Goal: Task Accomplishment & Management: Manage account settings

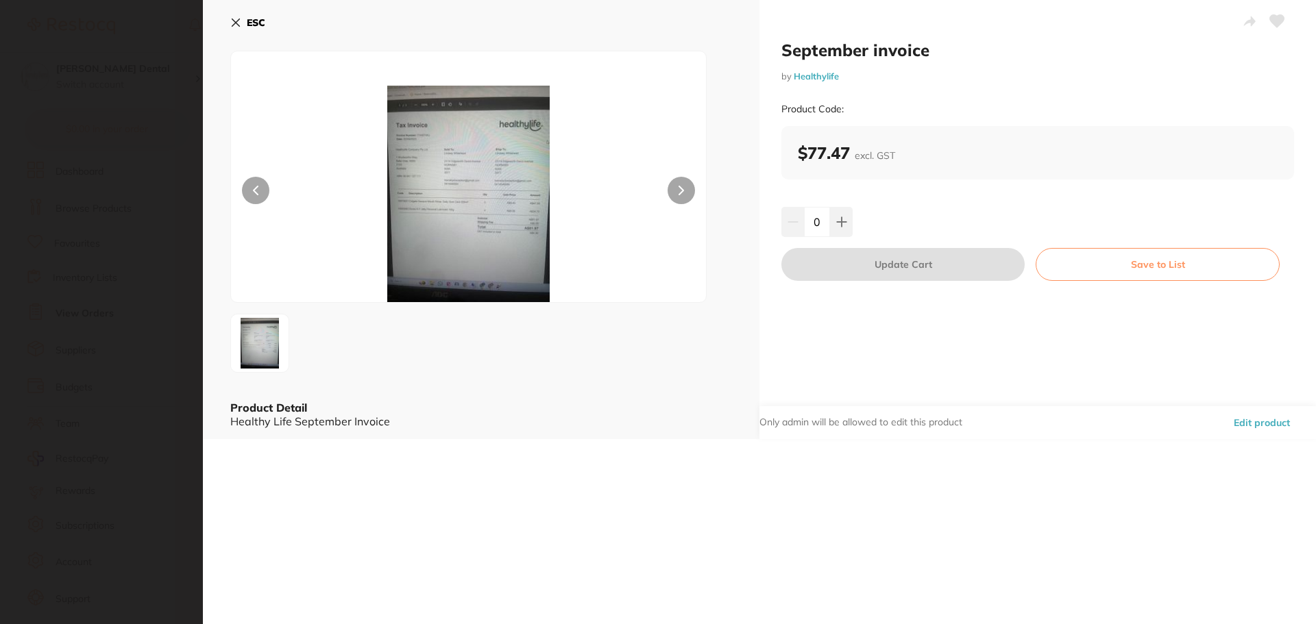
scroll to position [194, 0]
click at [236, 18] on icon at bounding box center [235, 22] width 11 height 11
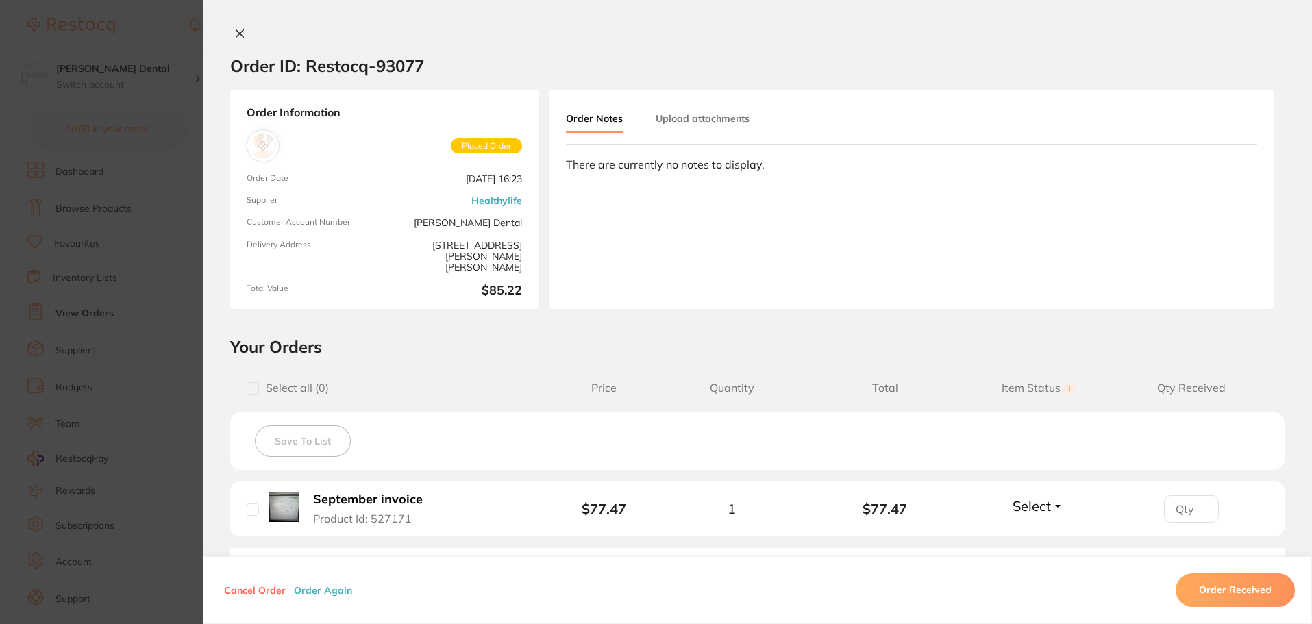
scroll to position [69, 0]
click at [235, 31] on icon at bounding box center [239, 33] width 11 height 11
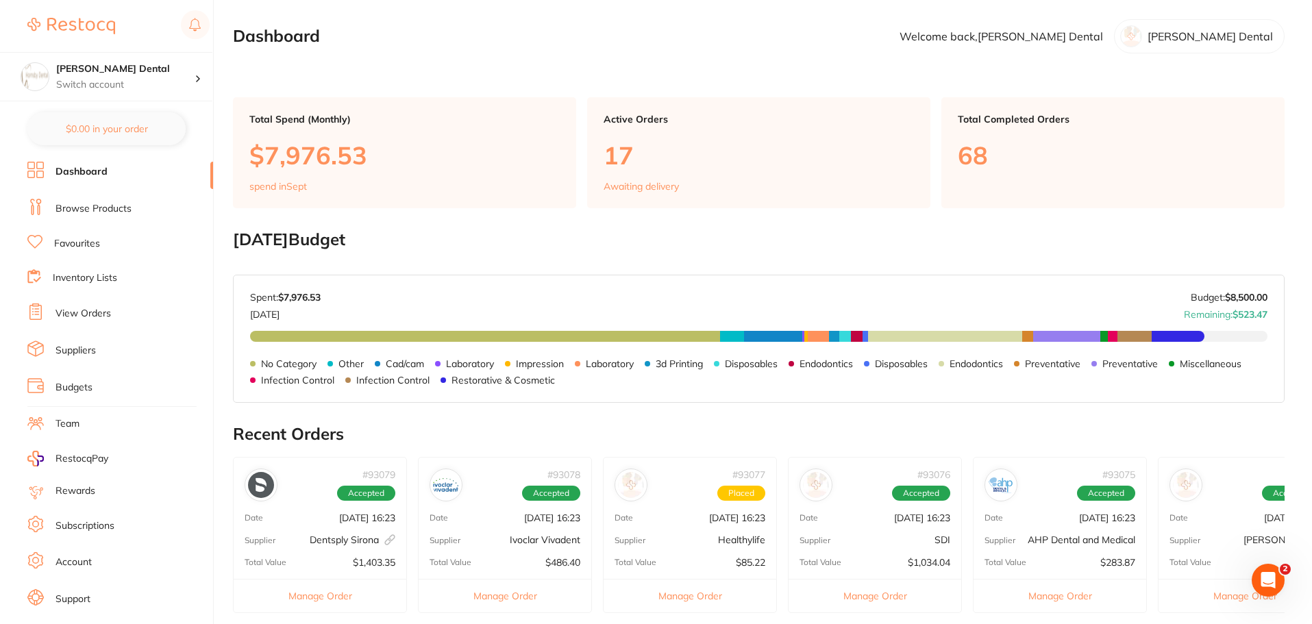
click at [101, 211] on link "Browse Products" at bounding box center [94, 209] width 76 height 14
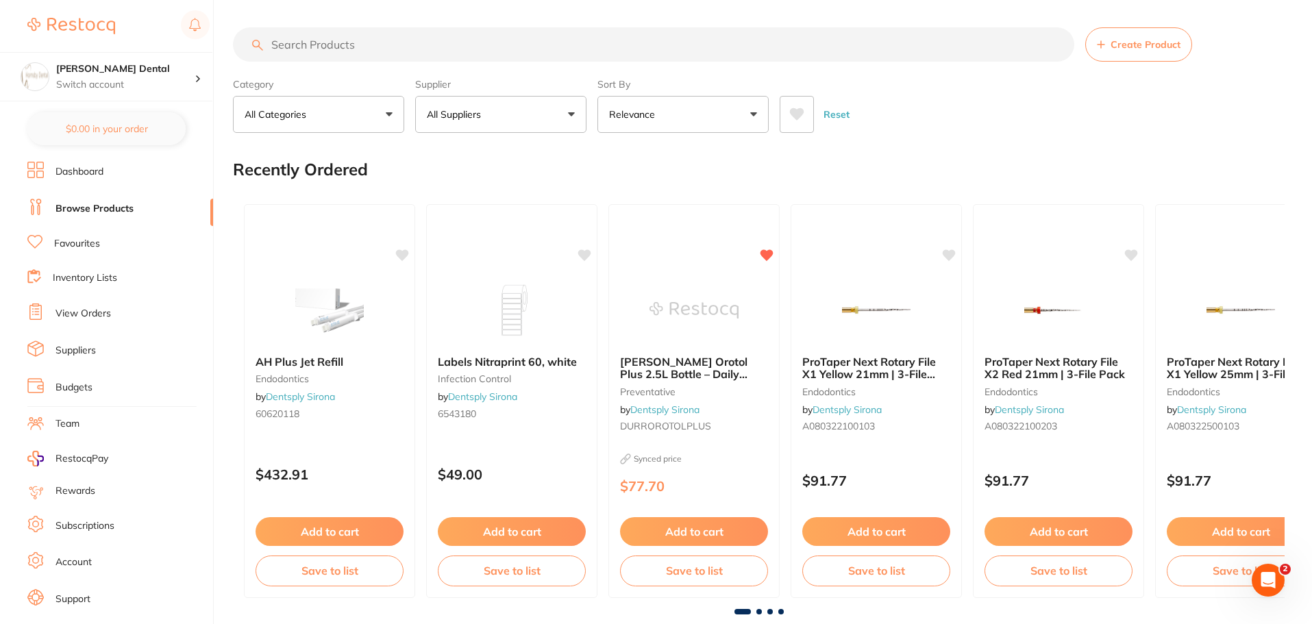
click at [93, 317] on link "View Orders" at bounding box center [84, 314] width 56 height 14
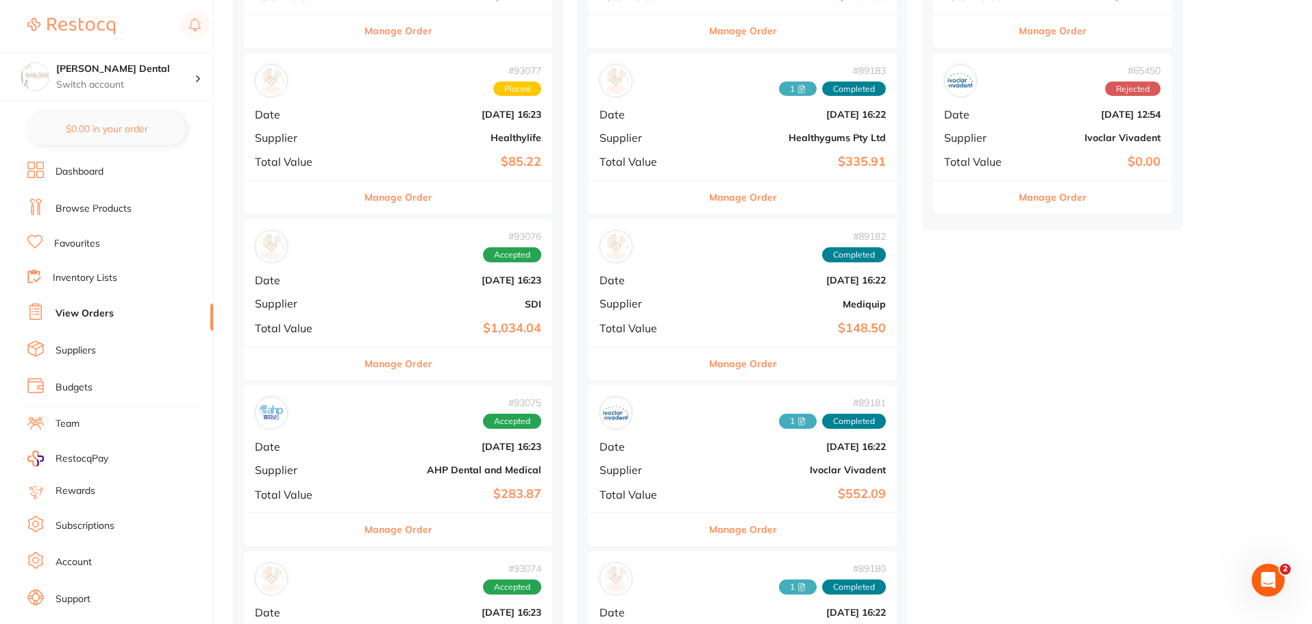
scroll to position [480, 0]
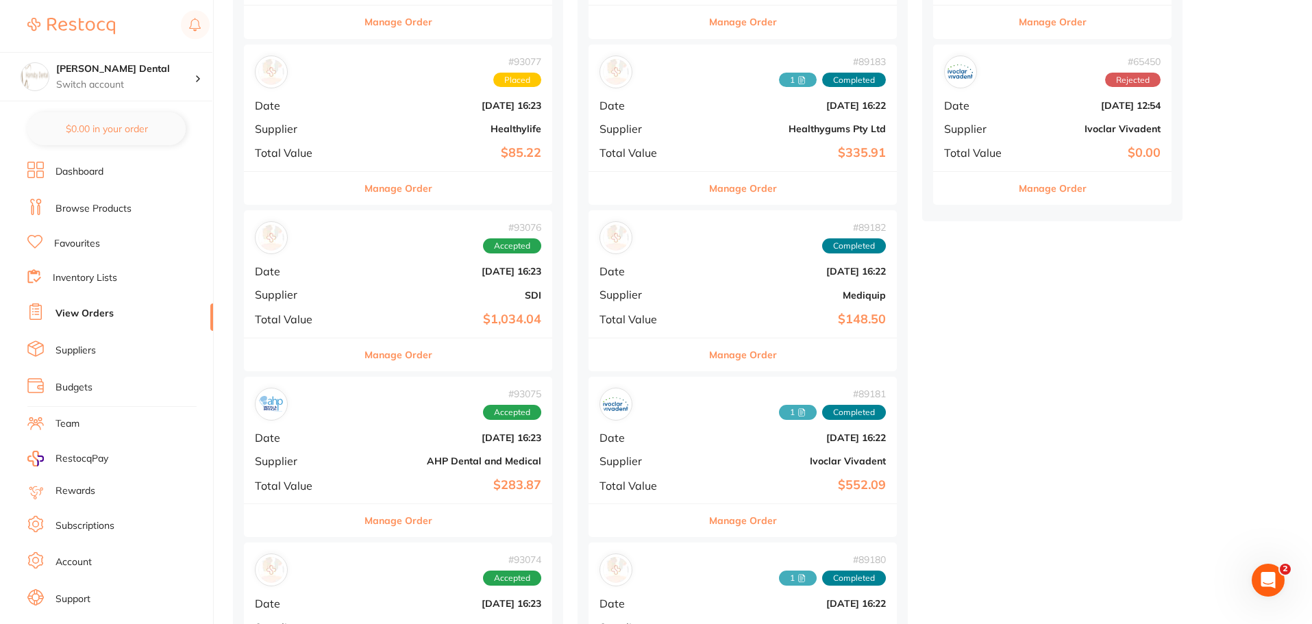
click at [373, 190] on button "Manage Order" at bounding box center [399, 188] width 68 height 33
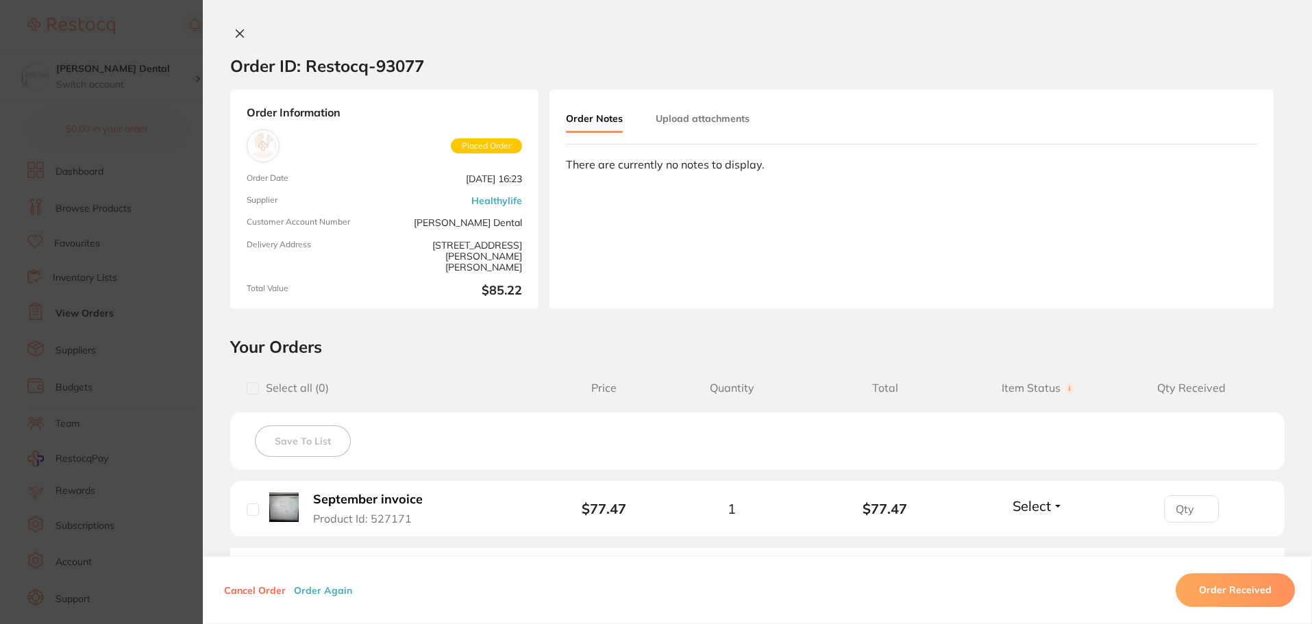
click at [713, 117] on button "Upload attachments" at bounding box center [703, 118] width 94 height 25
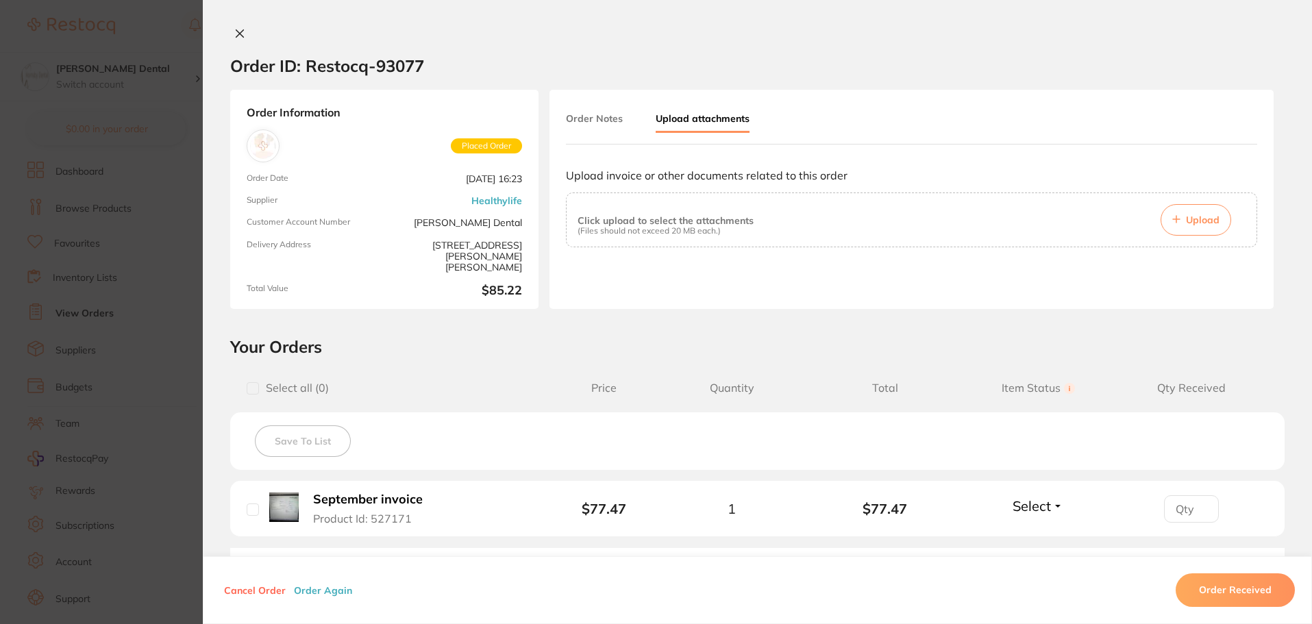
click at [1220, 221] on button "Upload" at bounding box center [1196, 220] width 71 height 32
